Goal: Task Accomplishment & Management: Complete application form

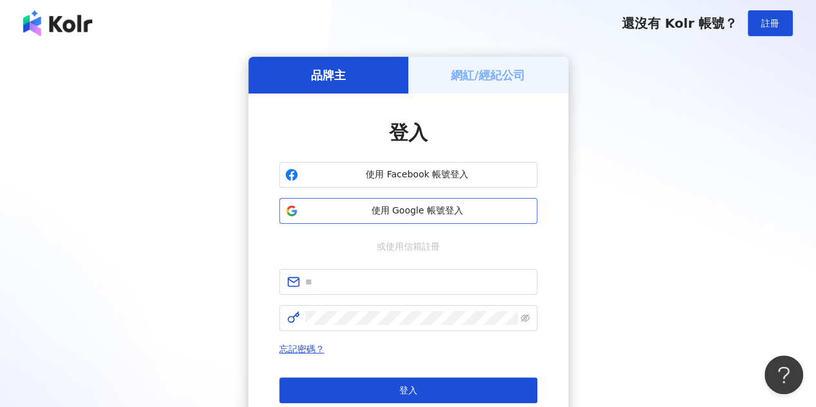
click at [399, 219] on button "使用 Google 帳號登入" at bounding box center [408, 211] width 258 height 26
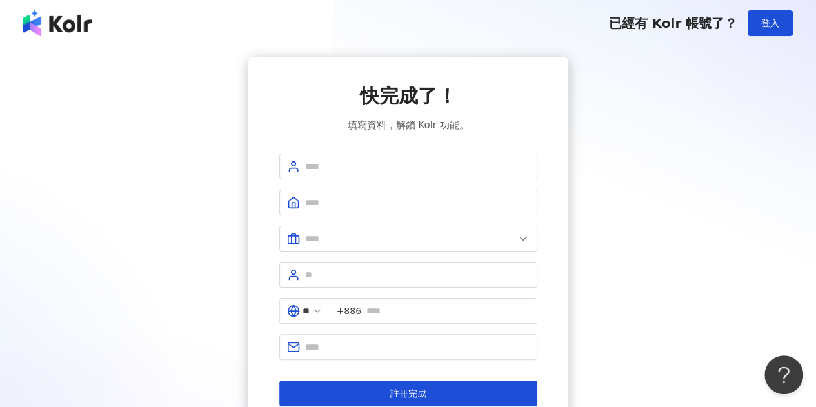
click at [665, 172] on div "快完成了！ 填寫資料，解鎖 Kolr 功能。 ** +886 註冊完成" at bounding box center [407, 245] width 785 height 376
click at [764, 26] on span "登入" at bounding box center [770, 23] width 18 height 10
